Goal: Transaction & Acquisition: Purchase product/service

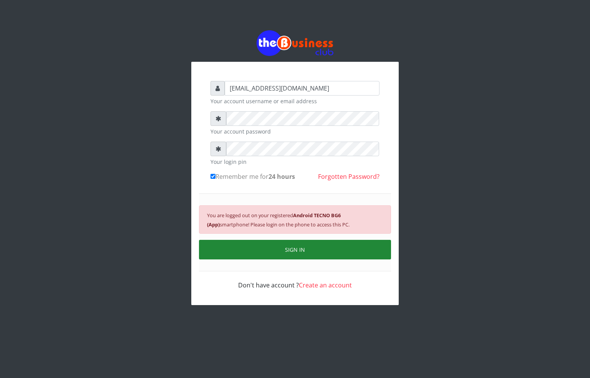
click at [256, 251] on button "SIGN IN" at bounding box center [295, 250] width 192 height 20
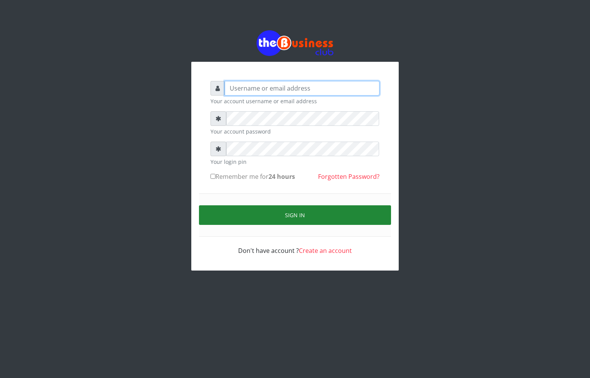
type input "[EMAIL_ADDRESS][DOMAIN_NAME]"
click at [285, 218] on button "Sign in" at bounding box center [295, 216] width 192 height 20
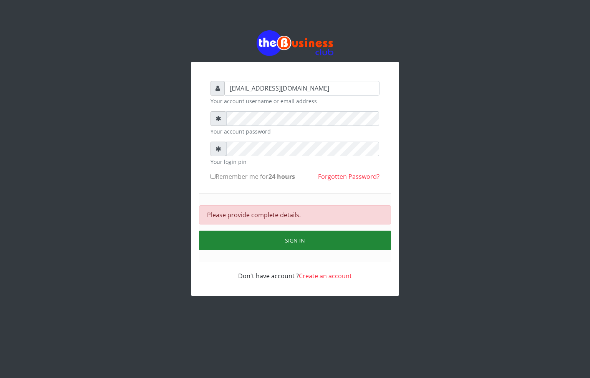
click at [257, 236] on button "Sign in" at bounding box center [295, 241] width 192 height 20
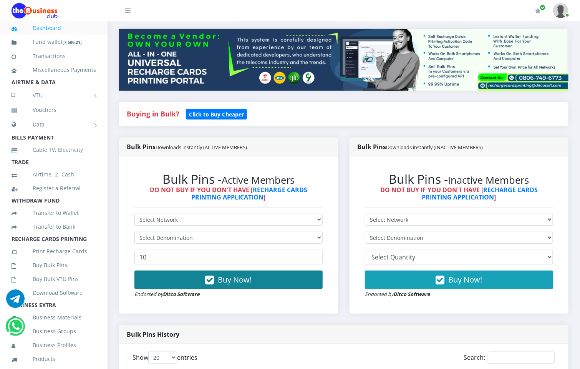
scroll to position [115, 0]
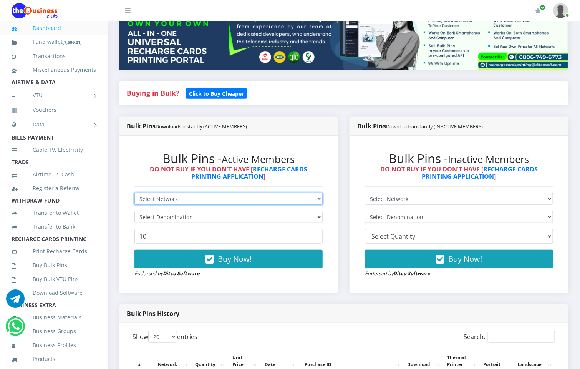
click at [184, 193] on select "Select Network MTN Globacom 9Mobile Airtel" at bounding box center [228, 199] width 188 height 12
click at [134, 193] on select "Select Network MTN Globacom 9Mobile Airtel" at bounding box center [228, 199] width 188 height 12
click at [175, 193] on select "Select Network MTN Globacom 9Mobile Airtel" at bounding box center [228, 199] width 188 height 12
select select "MTN"
click at [134, 193] on select "Select Network MTN Globacom 9Mobile Airtel" at bounding box center [228, 199] width 188 height 12
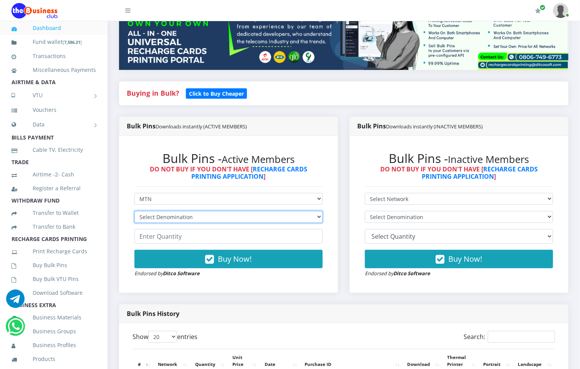
click at [200, 211] on select "Select Denomination MTN NGN100 - ₦96.99 MTN NGN200 - ₦193.98 MTN NGN400 - ₦387.…" at bounding box center [228, 217] width 188 height 12
select select "193.98-200"
click at [134, 211] on select "Select Denomination MTN NGN100 - ₦96.99 MTN NGN200 - ₦193.98 MTN NGN400 - ₦387.…" at bounding box center [228, 217] width 188 height 12
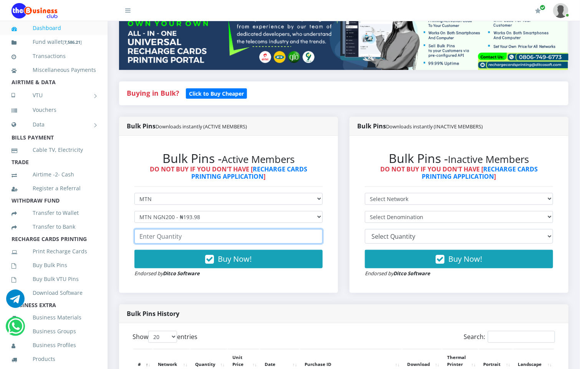
click at [187, 231] on input "number" at bounding box center [228, 236] width 188 height 15
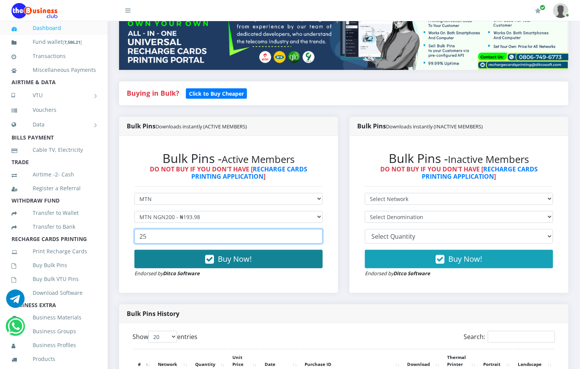
type input "25"
click at [224, 254] on span "Buy Now!" at bounding box center [235, 259] width 34 height 10
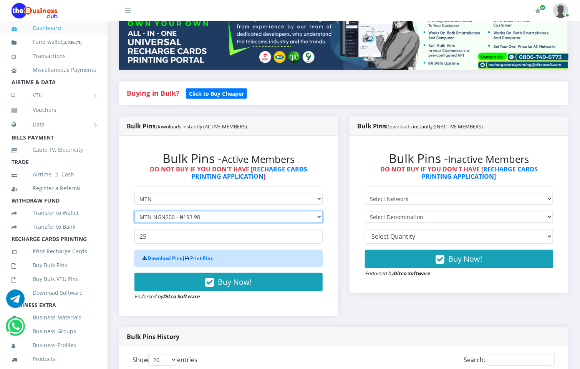
click at [301, 211] on select "Select Denomination MTN NGN100 - ₦96.99 MTN NGN200 - ₦193.98 MTN NGN400 - ₦387.…" at bounding box center [228, 217] width 188 height 12
select select "96.99-100"
click at [134, 211] on select "Select Denomination MTN NGN100 - ₦96.99 MTN NGN200 - ₦193.98 MTN NGN400 - ₦387.…" at bounding box center [228, 217] width 188 height 12
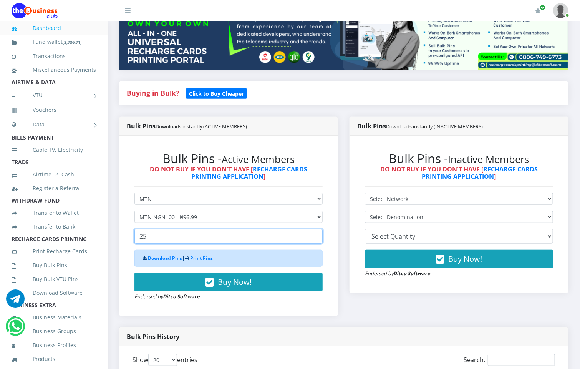
drag, startPoint x: 169, startPoint y: 229, endPoint x: 137, endPoint y: 231, distance: 31.6
click at [137, 231] on input "25" at bounding box center [228, 236] width 188 height 15
type input "25"
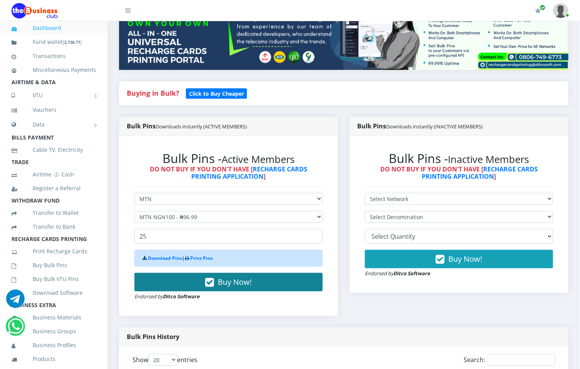
click at [231, 277] on span "Buy Now!" at bounding box center [235, 282] width 34 height 10
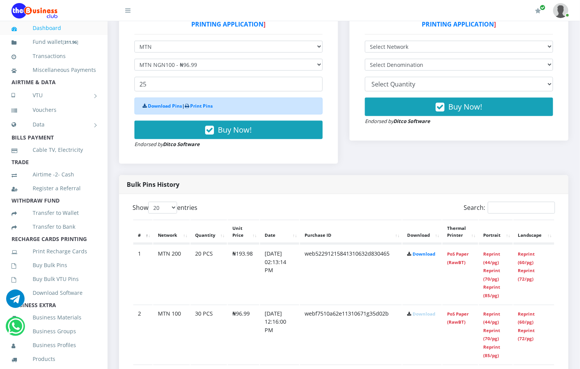
scroll to position [288, 0]
